Goal: Task Accomplishment & Management: Use online tool/utility

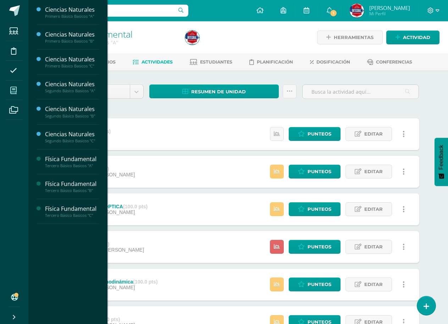
click at [8, 97] on span at bounding box center [14, 90] width 16 height 16
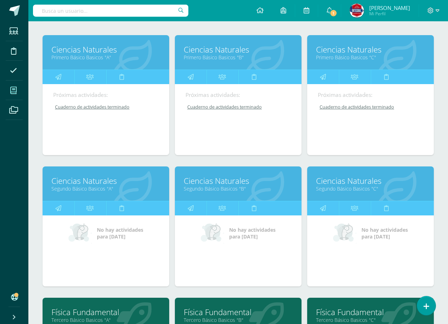
scroll to position [106, 0]
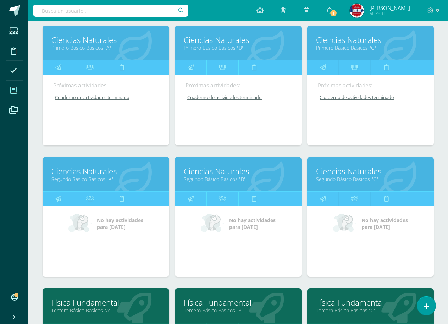
click at [342, 172] on link "Ciencias Naturales" at bounding box center [370, 171] width 109 height 11
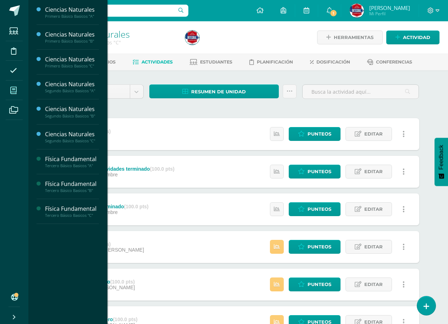
click at [7, 82] on span at bounding box center [14, 90] width 16 height 16
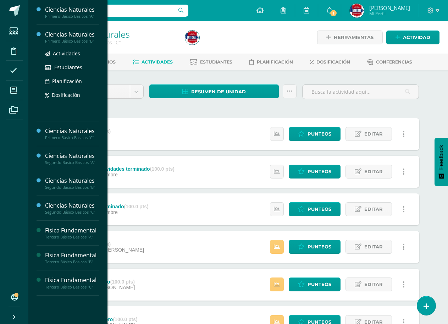
click at [77, 40] on div "Primero Básico Basicos "B"" at bounding box center [72, 41] width 54 height 5
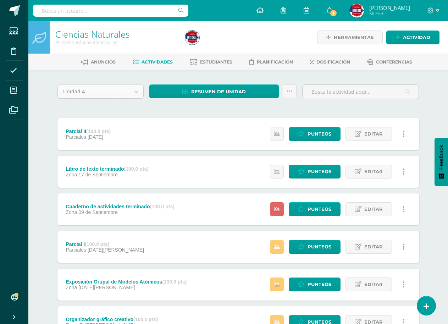
click at [139, 87] on body "Estudiantes Disciplina Asistencia Mis cursos Archivos Soporte Centro de ayuda Ú…" at bounding box center [224, 211] width 448 height 423
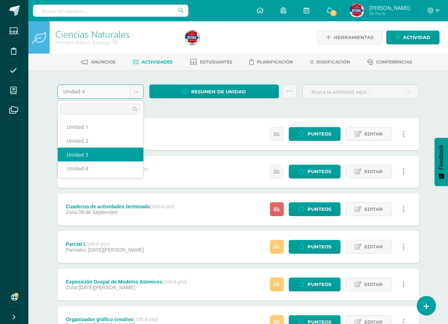
select select "Unidad 3"
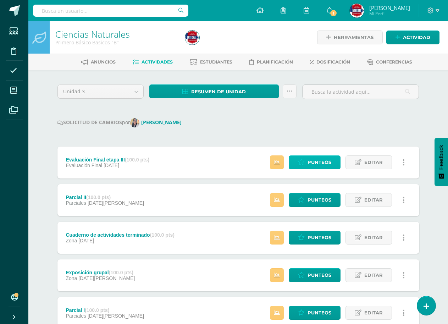
click at [313, 157] on span "Punteos" at bounding box center [320, 162] width 24 height 13
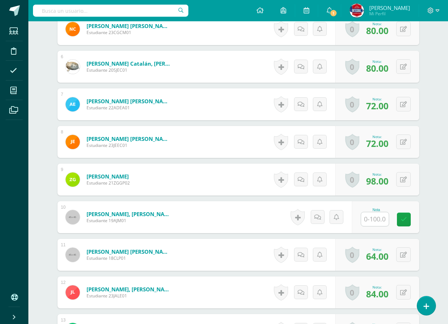
scroll to position [399, 0]
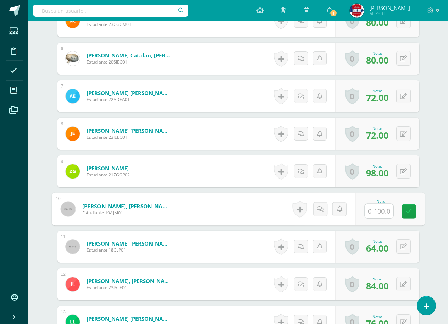
click at [386, 209] on input "text" at bounding box center [379, 211] width 28 height 14
type input "100"
click at [410, 209] on icon at bounding box center [409, 211] width 6 height 6
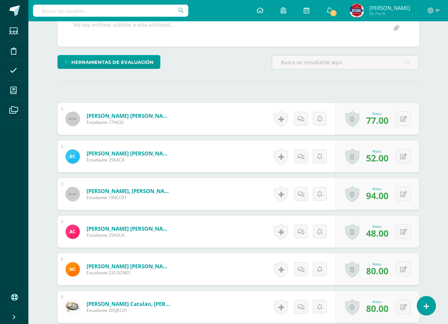
scroll to position [0, 0]
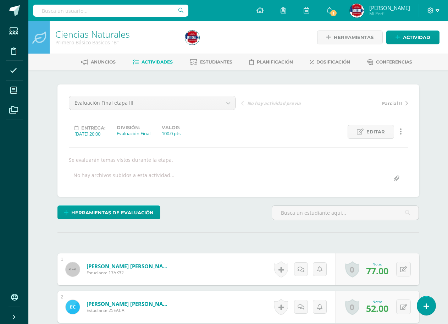
click at [435, 13] on span at bounding box center [434, 11] width 12 height 8
click at [425, 44] on link "Cerrar sesión" at bounding box center [412, 48] width 56 height 10
